Goal: Task Accomplishment & Management: Complete application form

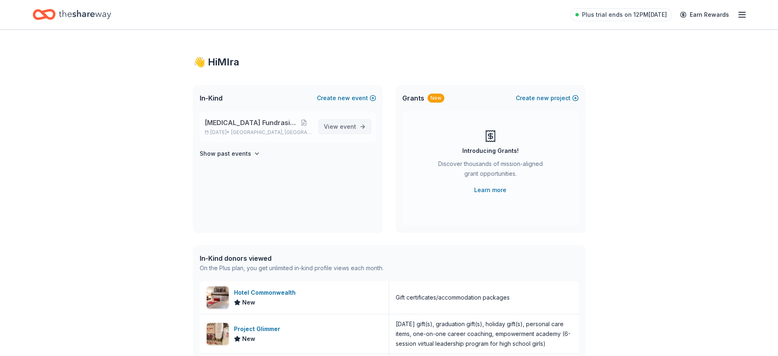
click at [345, 129] on span "event" at bounding box center [348, 126] width 16 height 7
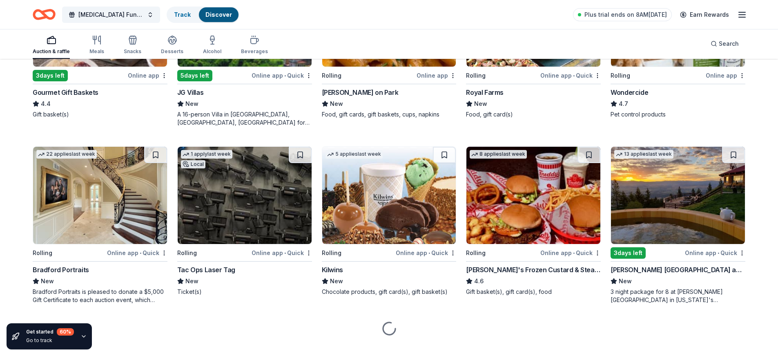
scroll to position [549, 0]
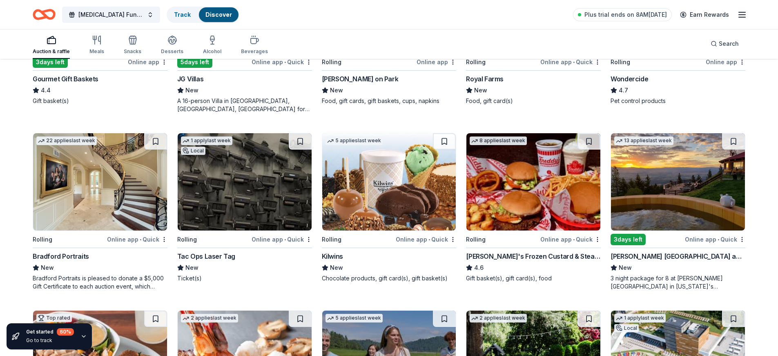
click at [423, 187] on img at bounding box center [389, 181] width 134 height 97
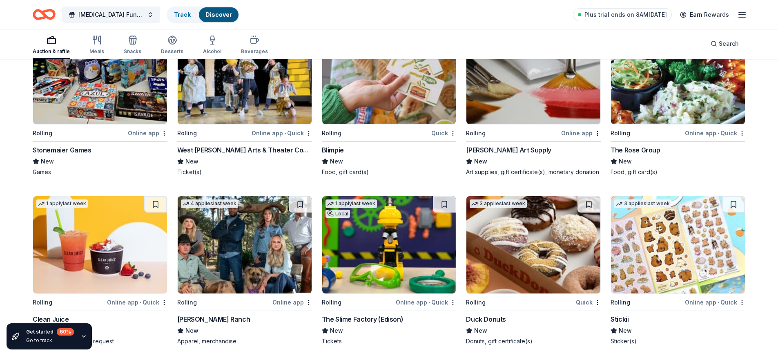
scroll to position [1571, 0]
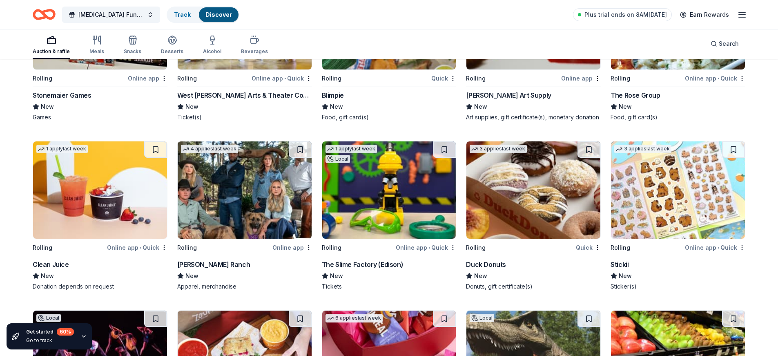
click at [90, 185] on img at bounding box center [100, 189] width 134 height 97
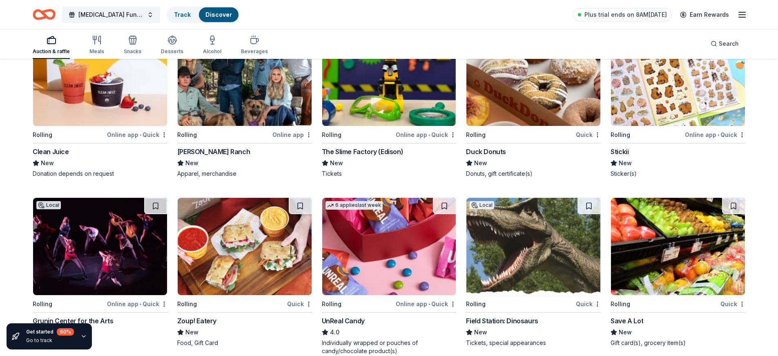
scroll to position [1734, 0]
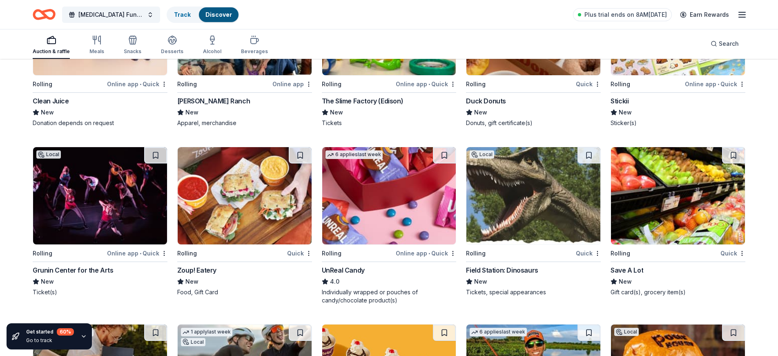
click at [414, 198] on img at bounding box center [389, 195] width 134 height 97
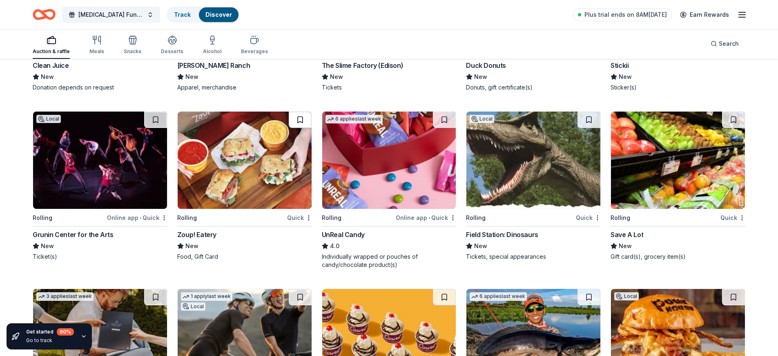
scroll to position [1775, 0]
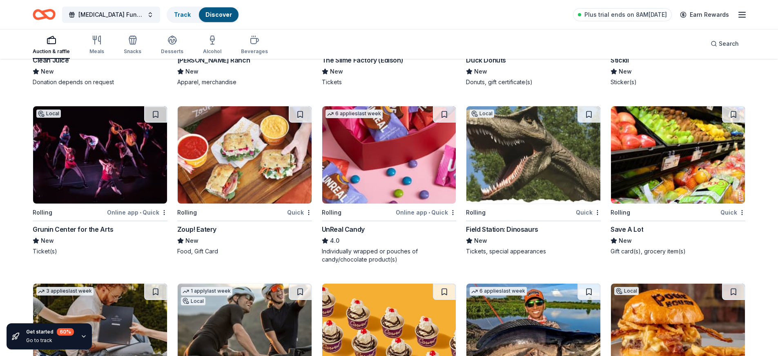
click at [699, 145] on img at bounding box center [678, 154] width 134 height 97
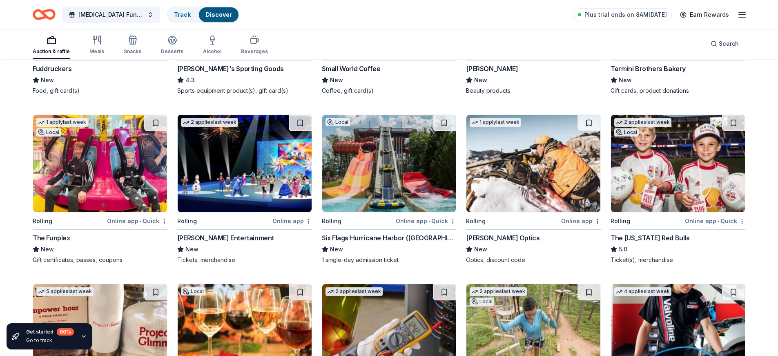
scroll to position [2304, 0]
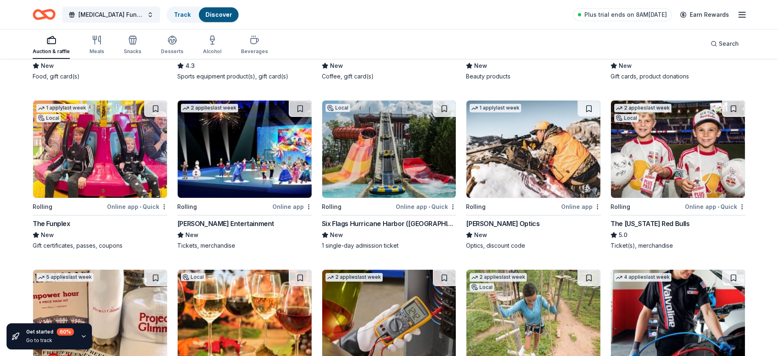
click at [77, 159] on img at bounding box center [100, 148] width 134 height 97
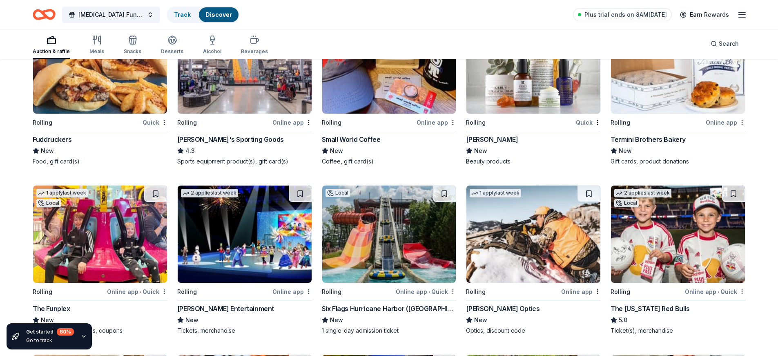
scroll to position [2141, 0]
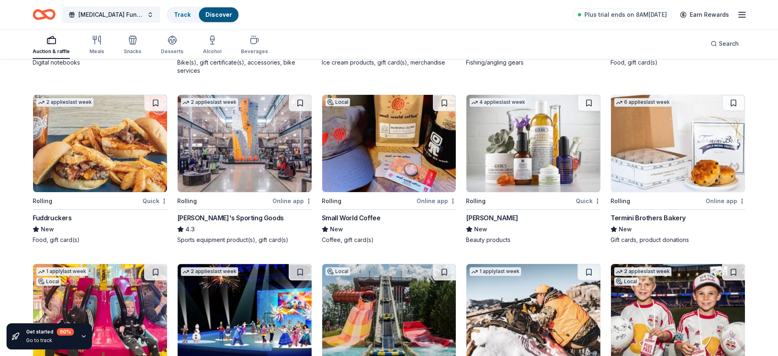
click at [393, 138] on img at bounding box center [389, 143] width 134 height 97
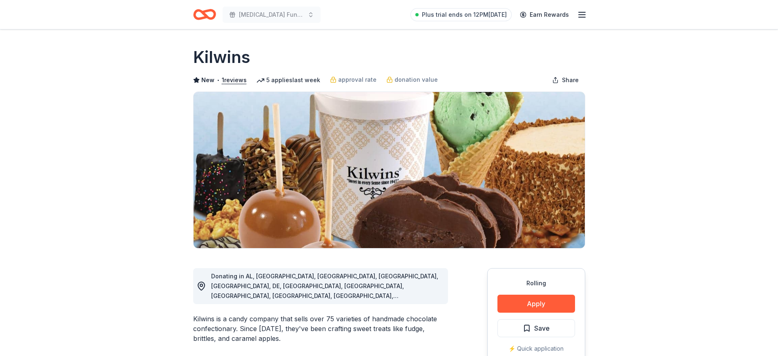
click at [521, 301] on button "Apply" at bounding box center [536, 303] width 78 height 18
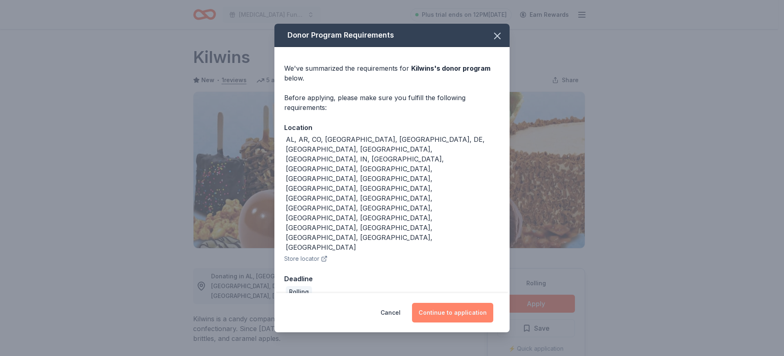
click at [456, 302] on button "Continue to application" at bounding box center [452, 312] width 81 height 20
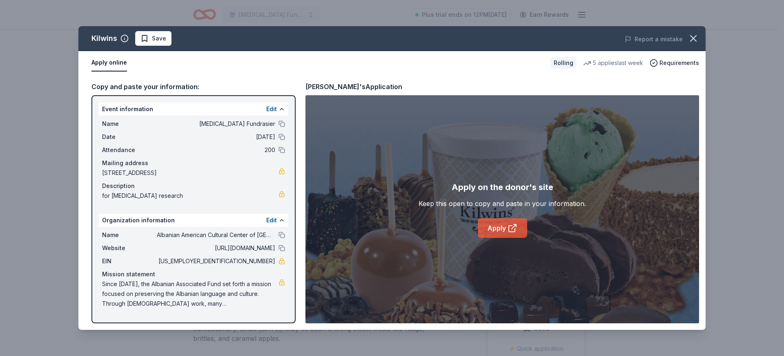
click at [516, 224] on icon at bounding box center [512, 228] width 10 height 10
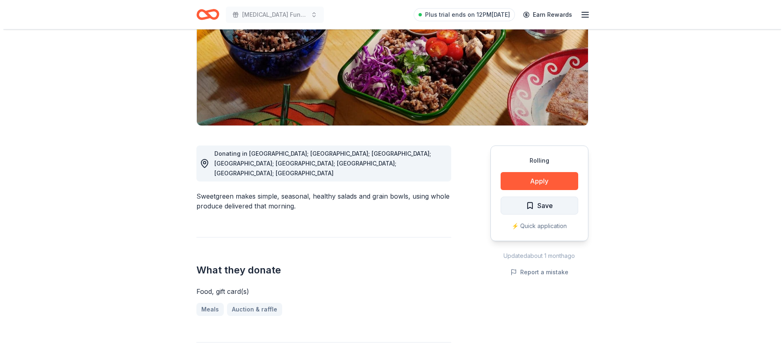
scroll to position [122, 0]
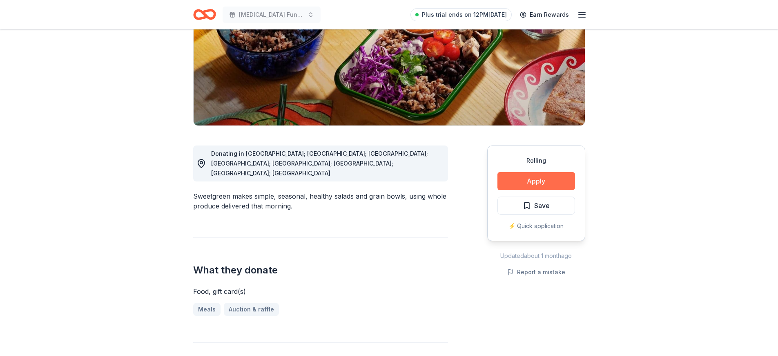
click at [532, 183] on button "Apply" at bounding box center [536, 181] width 78 height 18
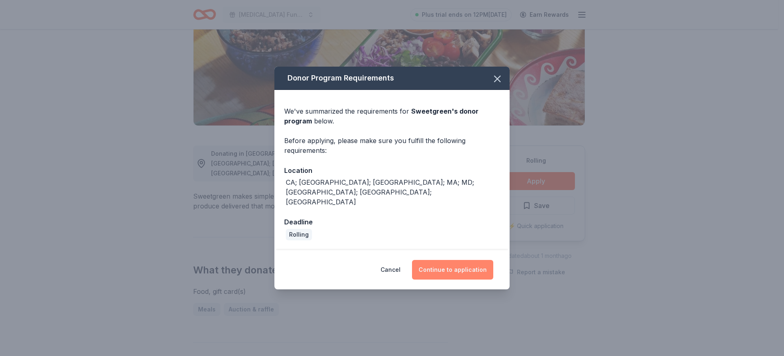
click at [456, 260] on button "Continue to application" at bounding box center [452, 270] width 81 height 20
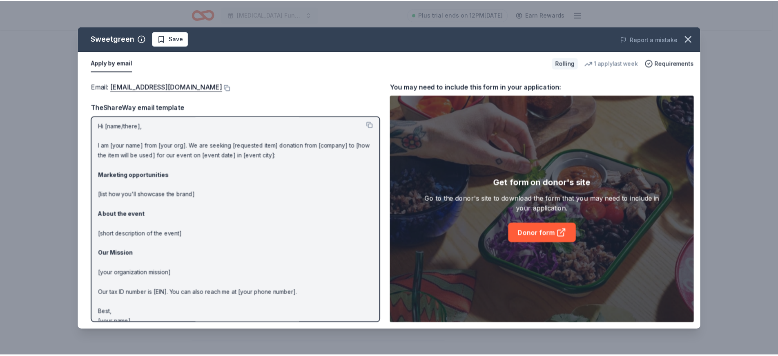
scroll to position [0, 0]
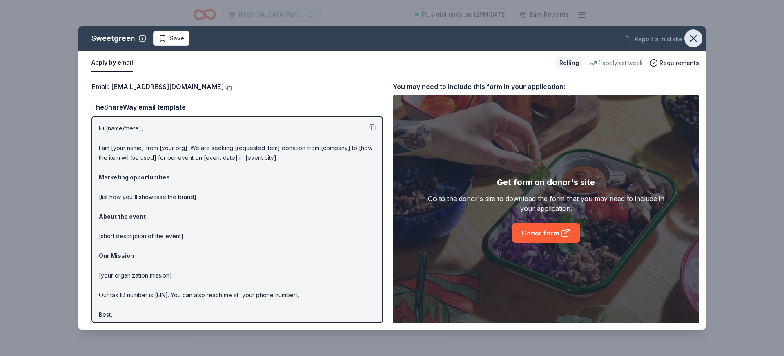
click at [695, 41] on icon "button" at bounding box center [692, 38] width 11 height 11
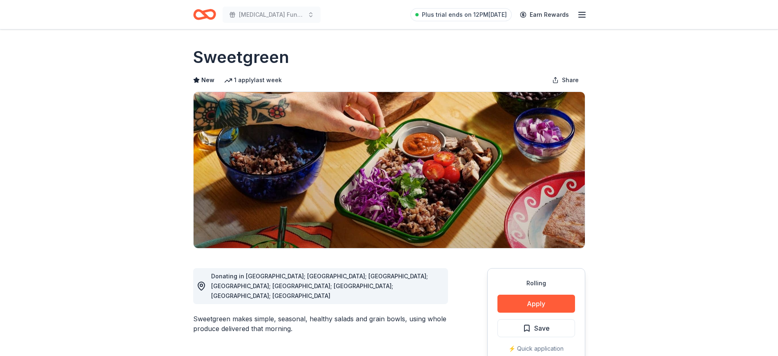
click at [208, 16] on icon "Home" at bounding box center [204, 14] width 23 height 19
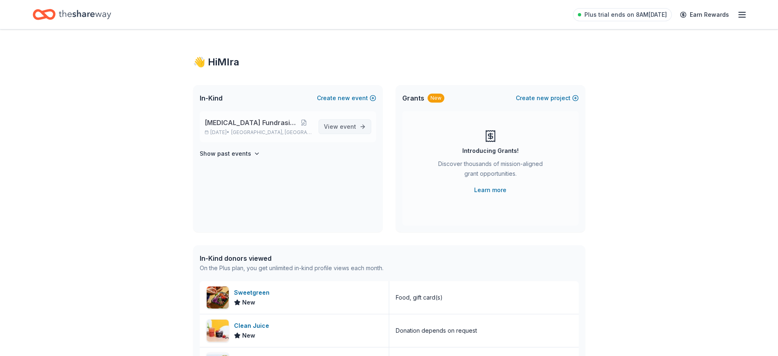
click at [353, 129] on span "event" at bounding box center [348, 126] width 16 height 7
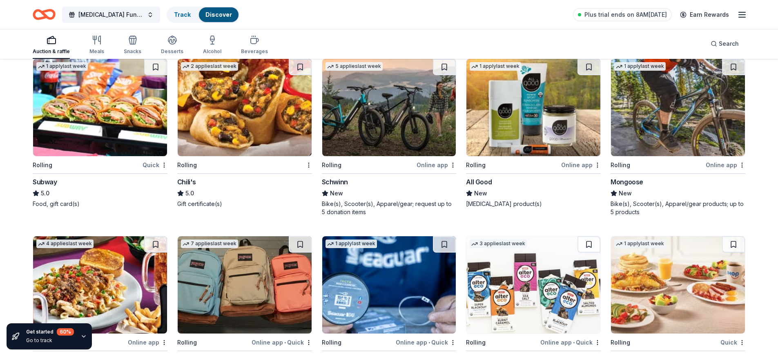
scroll to position [3039, 0]
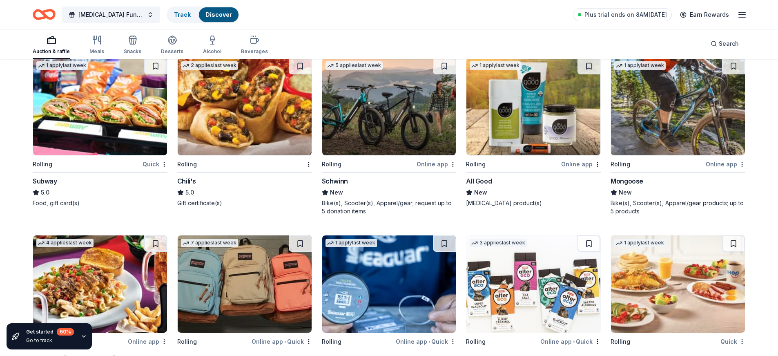
click at [269, 110] on img at bounding box center [245, 106] width 134 height 97
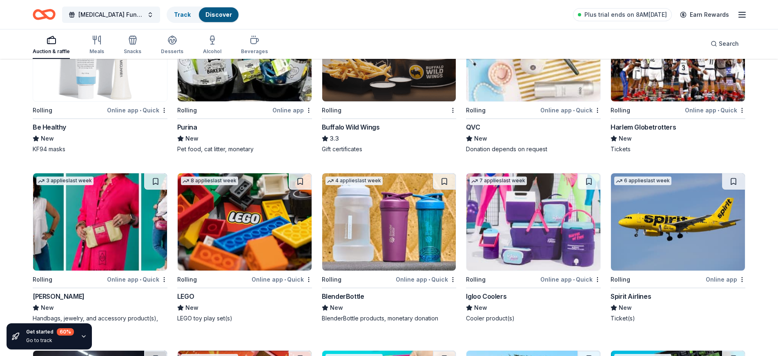
scroll to position [3325, 0]
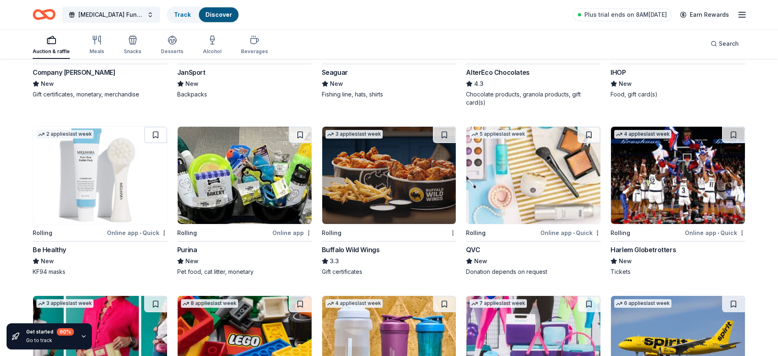
click at [407, 180] on img at bounding box center [389, 175] width 134 height 97
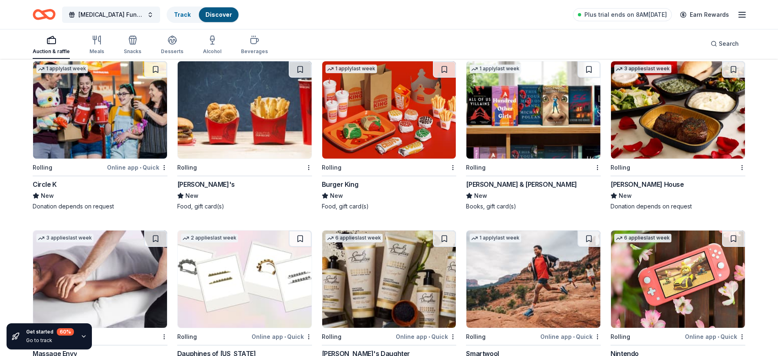
scroll to position [4084, 0]
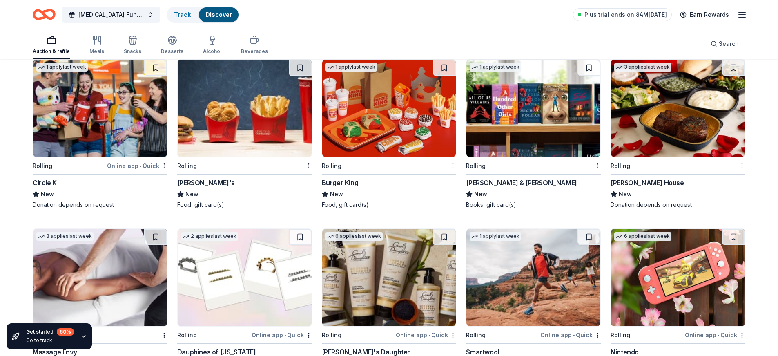
click at [254, 111] on img at bounding box center [245, 108] width 134 height 97
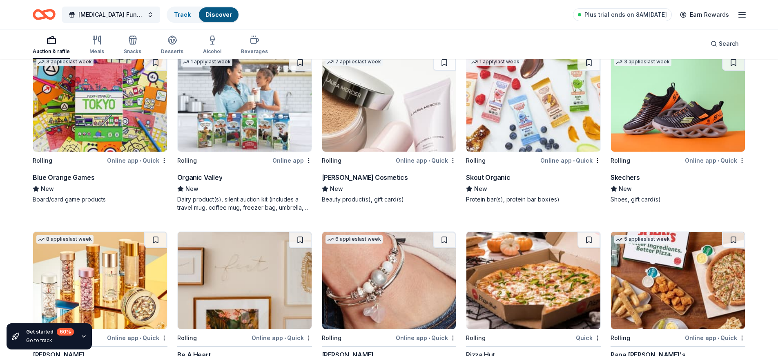
scroll to position [4430, 0]
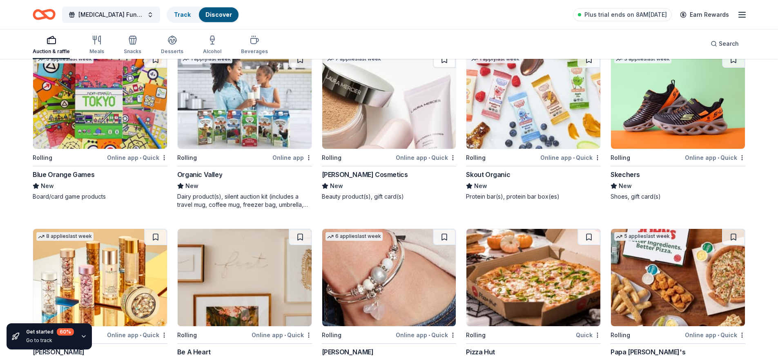
click at [253, 122] on img at bounding box center [245, 99] width 134 height 97
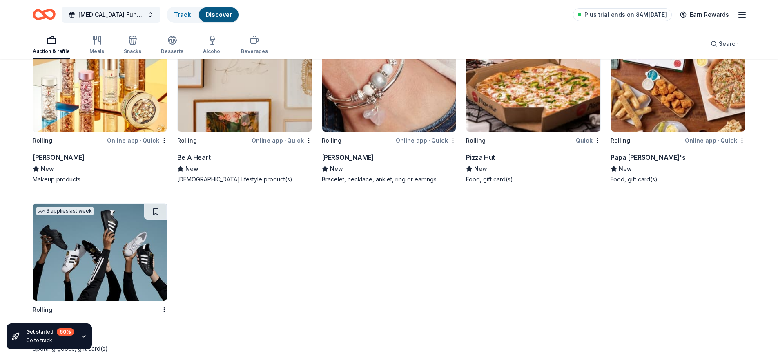
scroll to position [4638, 0]
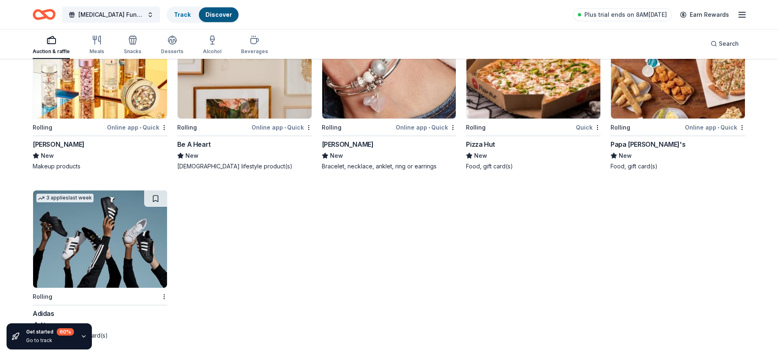
click at [562, 87] on img at bounding box center [533, 69] width 134 height 97
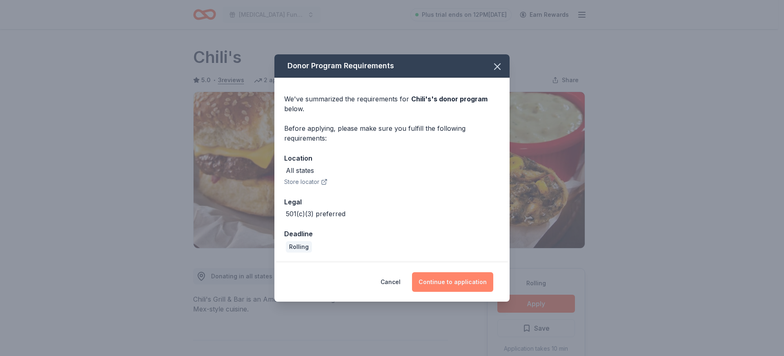
click at [438, 280] on button "Continue to application" at bounding box center [452, 282] width 81 height 20
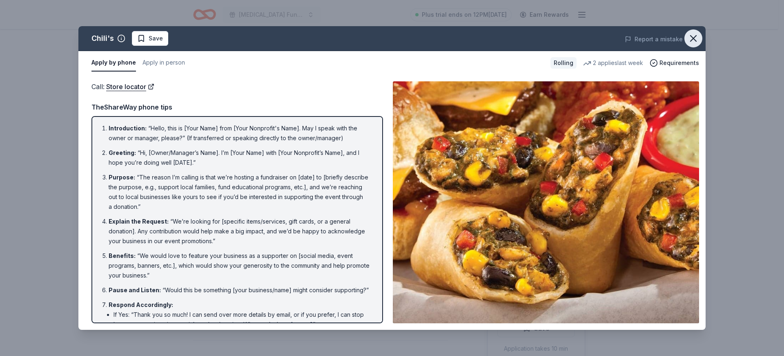
click at [694, 37] on icon "button" at bounding box center [693, 39] width 6 height 6
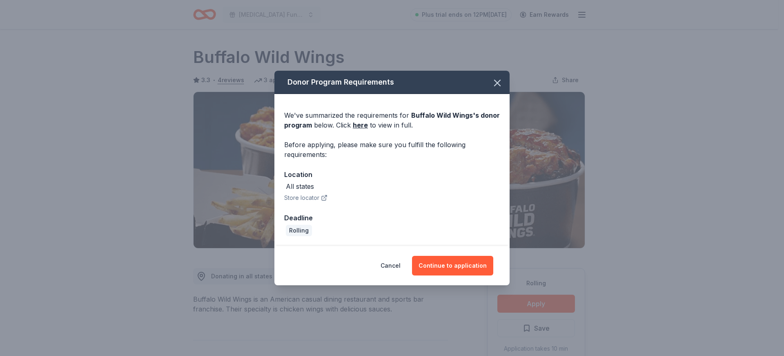
click at [457, 253] on div "Cancel Continue to application" at bounding box center [391, 265] width 235 height 39
click at [451, 266] on button "Continue to application" at bounding box center [452, 266] width 81 height 20
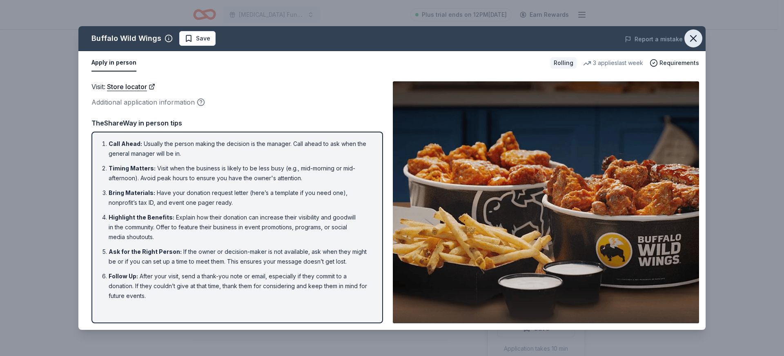
click at [690, 36] on icon "button" at bounding box center [693, 39] width 6 height 6
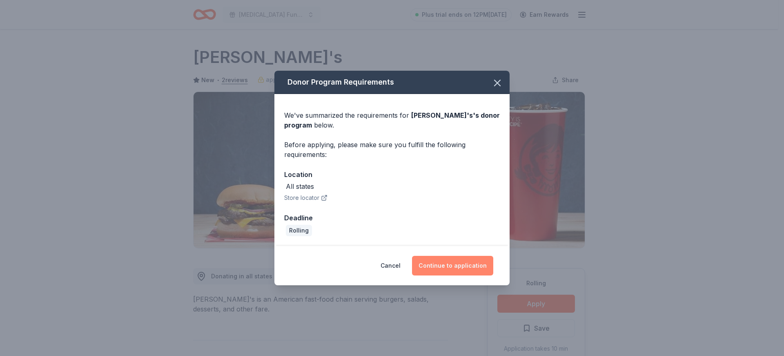
click at [459, 265] on button "Continue to application" at bounding box center [452, 266] width 81 height 20
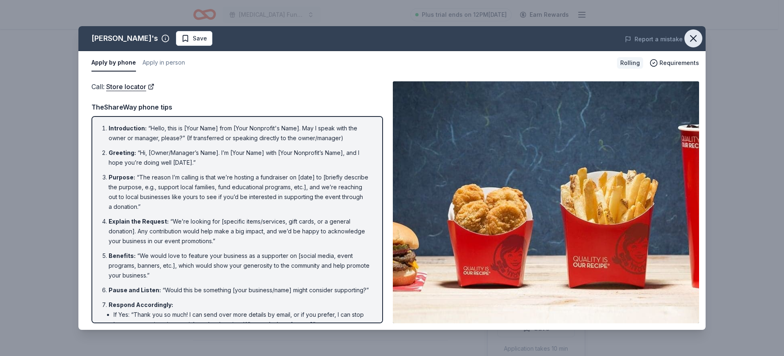
click at [694, 36] on icon "button" at bounding box center [692, 38] width 11 height 11
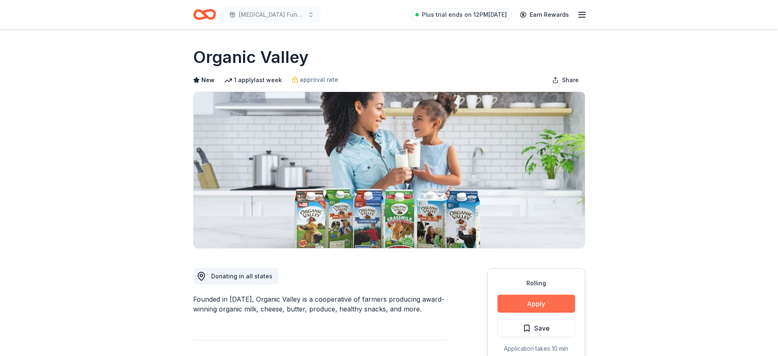
click at [538, 306] on button "Apply" at bounding box center [536, 303] width 78 height 18
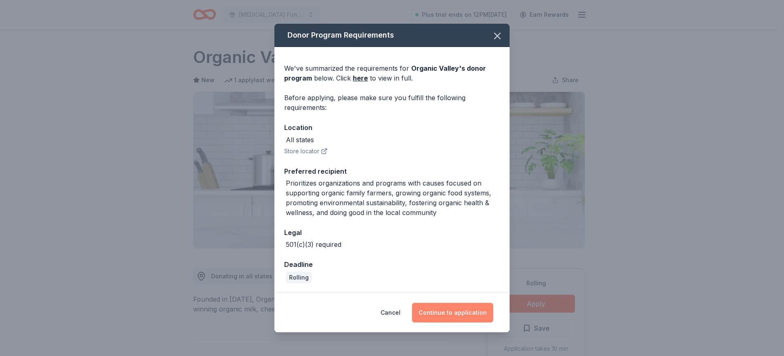
click at [459, 319] on button "Continue to application" at bounding box center [452, 312] width 81 height 20
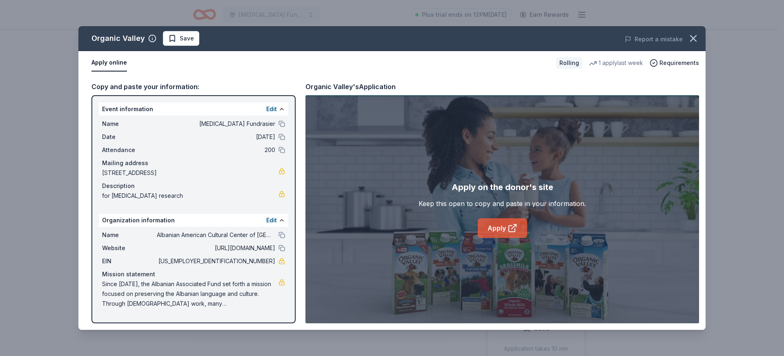
click at [509, 231] on icon at bounding box center [512, 228] width 10 height 10
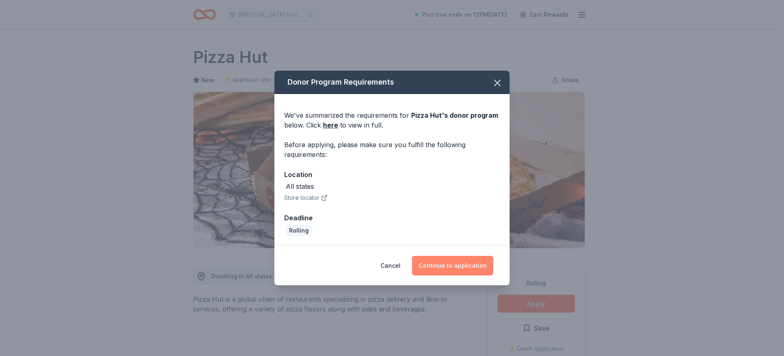
click at [467, 265] on button "Continue to application" at bounding box center [452, 266] width 81 height 20
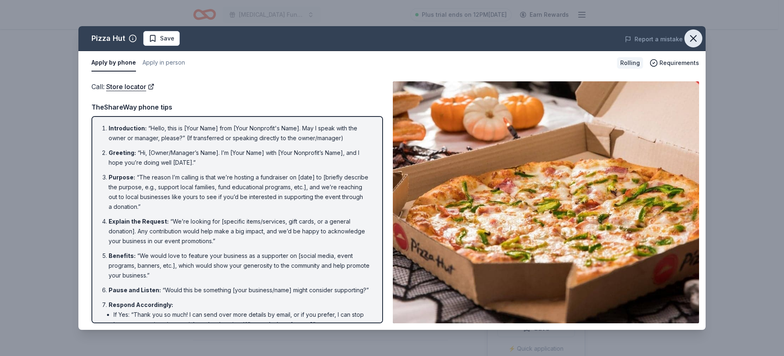
click at [693, 36] on icon "button" at bounding box center [692, 38] width 11 height 11
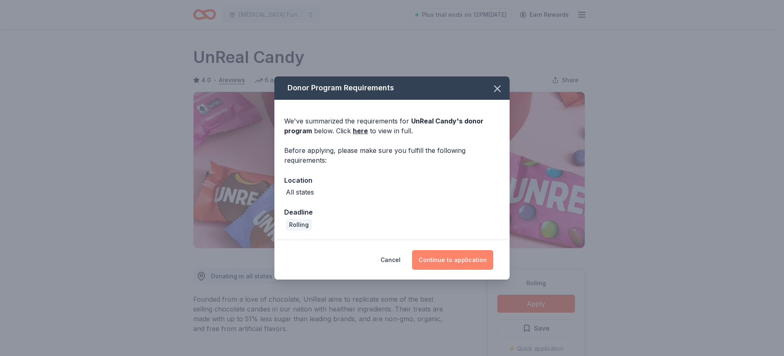
click at [434, 252] on button "Continue to application" at bounding box center [452, 260] width 81 height 20
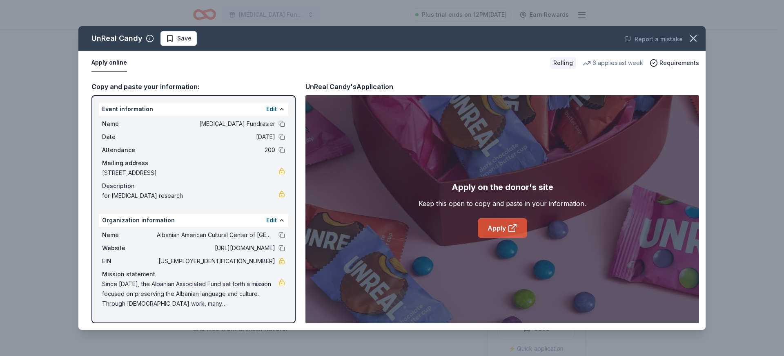
click at [509, 227] on icon at bounding box center [512, 228] width 10 height 10
click at [695, 41] on icon "button" at bounding box center [692, 38] width 11 height 11
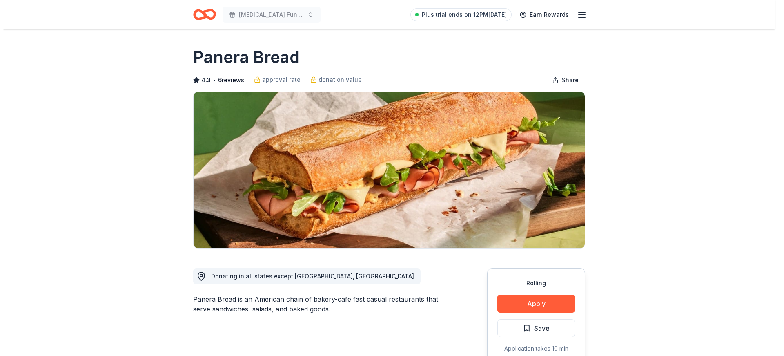
scroll to position [82, 0]
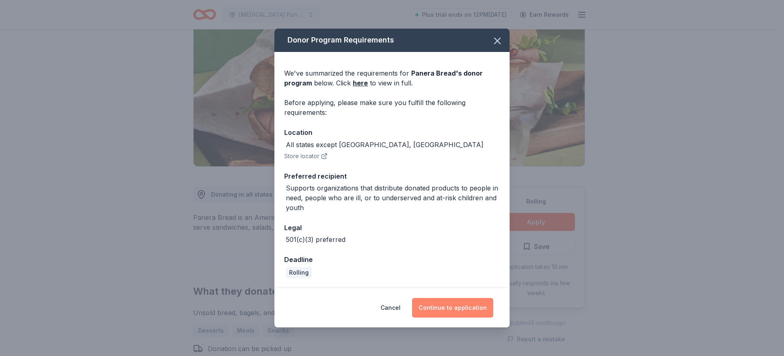
click at [450, 304] on button "Continue to application" at bounding box center [452, 308] width 81 height 20
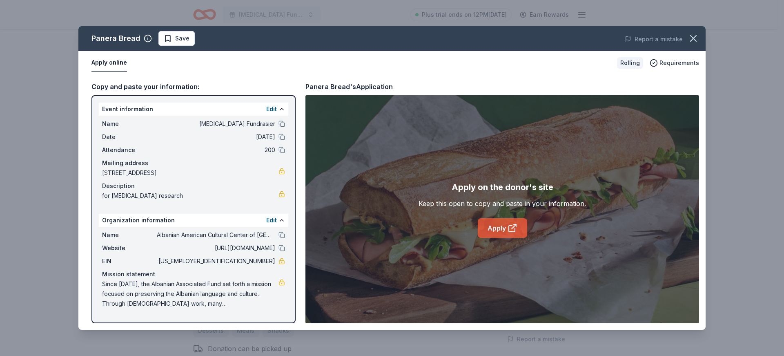
click at [506, 230] on link "Apply" at bounding box center [502, 228] width 49 height 20
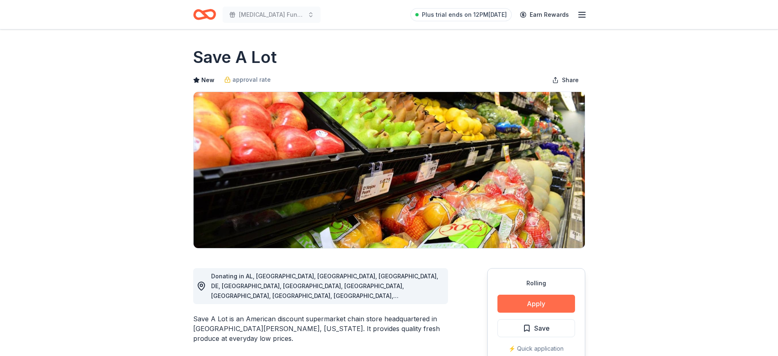
click at [534, 300] on button "Apply" at bounding box center [536, 303] width 78 height 18
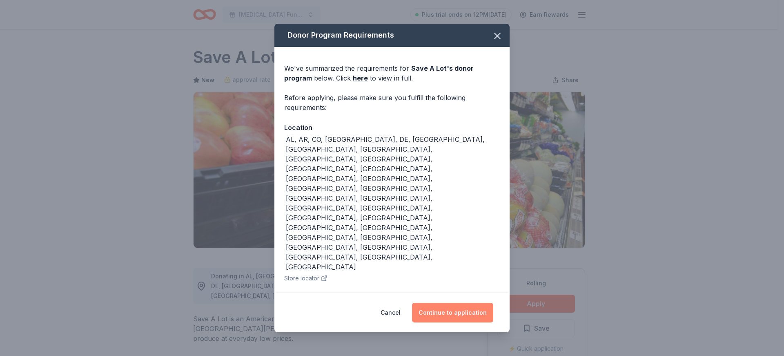
click at [454, 302] on button "Continue to application" at bounding box center [452, 312] width 81 height 20
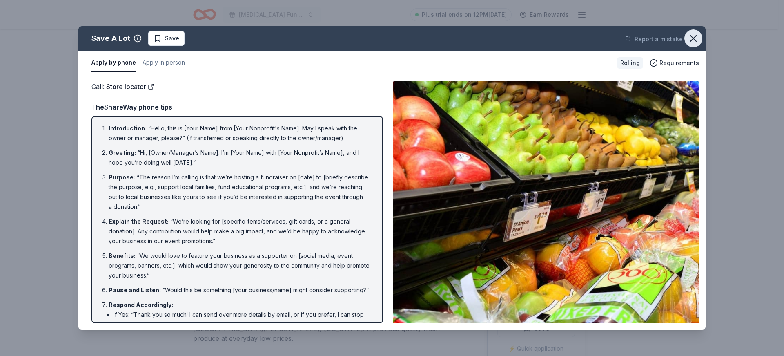
click at [695, 40] on icon "button" at bounding box center [693, 39] width 6 height 6
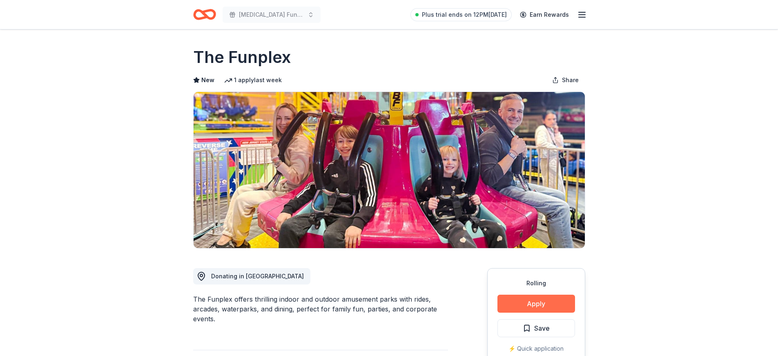
click at [530, 304] on button "Apply" at bounding box center [536, 303] width 78 height 18
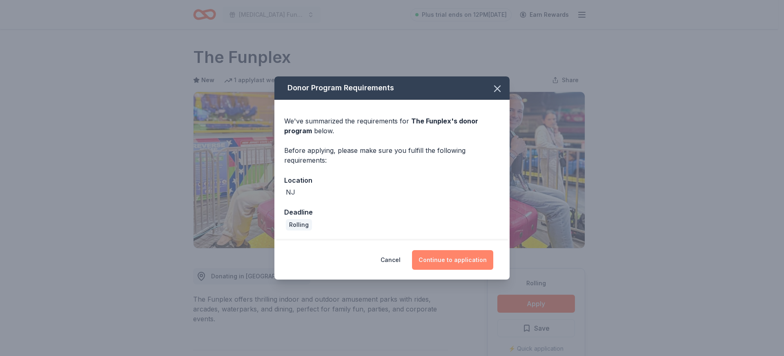
click at [468, 262] on button "Continue to application" at bounding box center [452, 260] width 81 height 20
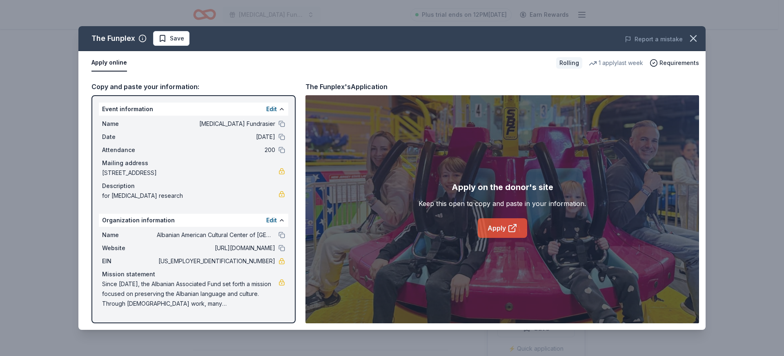
click at [514, 222] on link "Apply" at bounding box center [502, 228] width 49 height 20
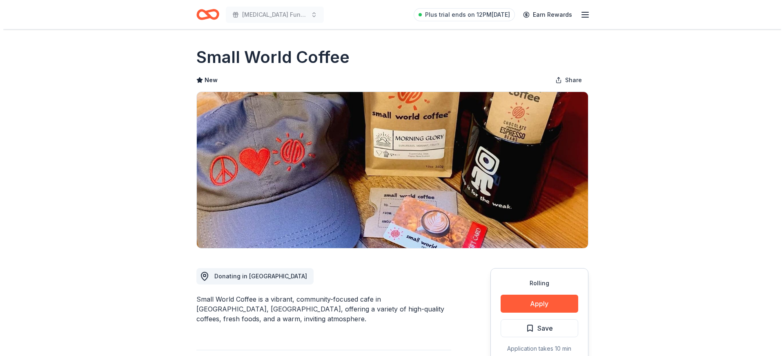
scroll to position [122, 0]
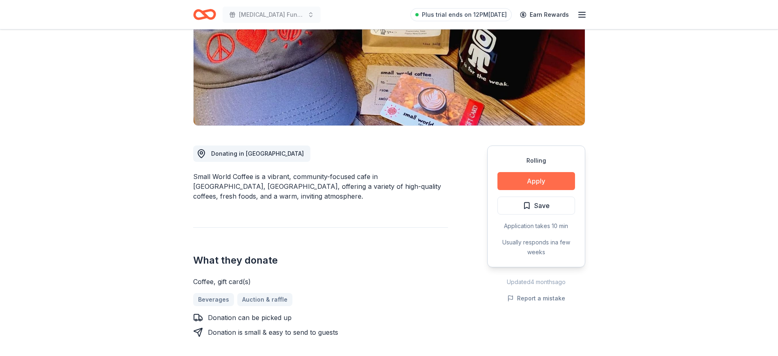
click at [537, 180] on button "Apply" at bounding box center [536, 181] width 78 height 18
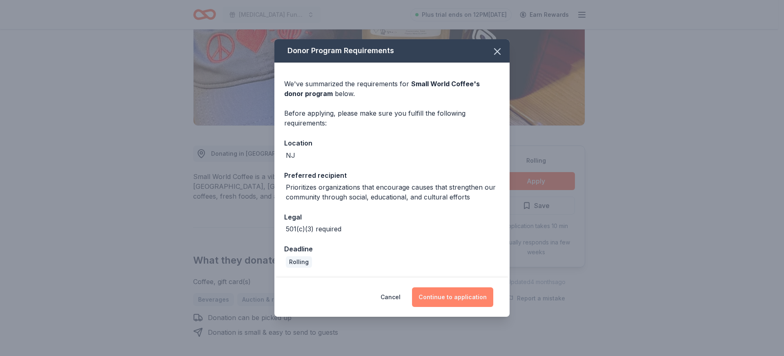
click at [464, 299] on button "Continue to application" at bounding box center [452, 297] width 81 height 20
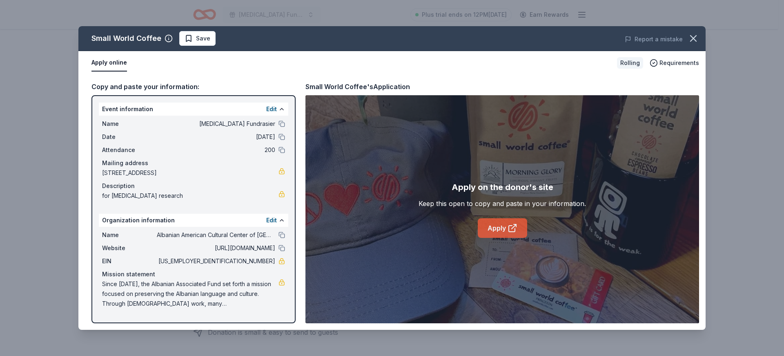
click at [501, 227] on link "Apply" at bounding box center [502, 228] width 49 height 20
